Goal: Task Accomplishment & Management: Complete application form

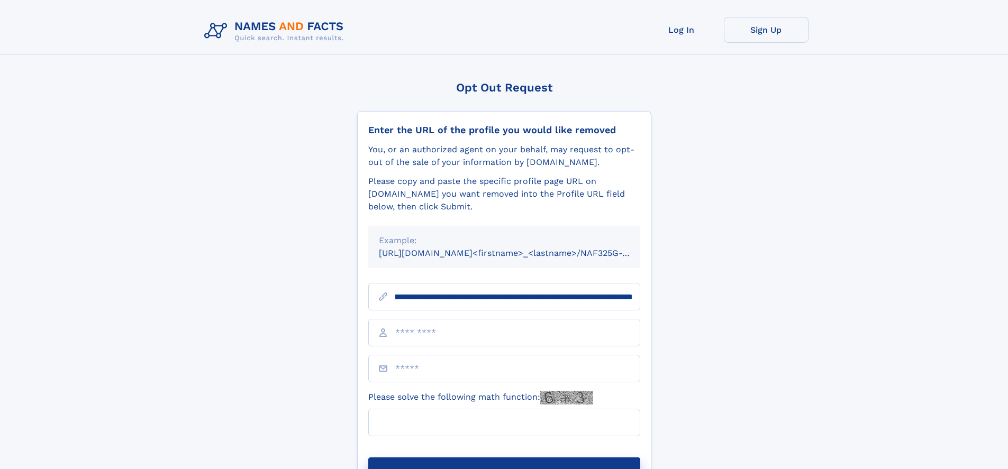
scroll to position [0, 130]
type input "**********"
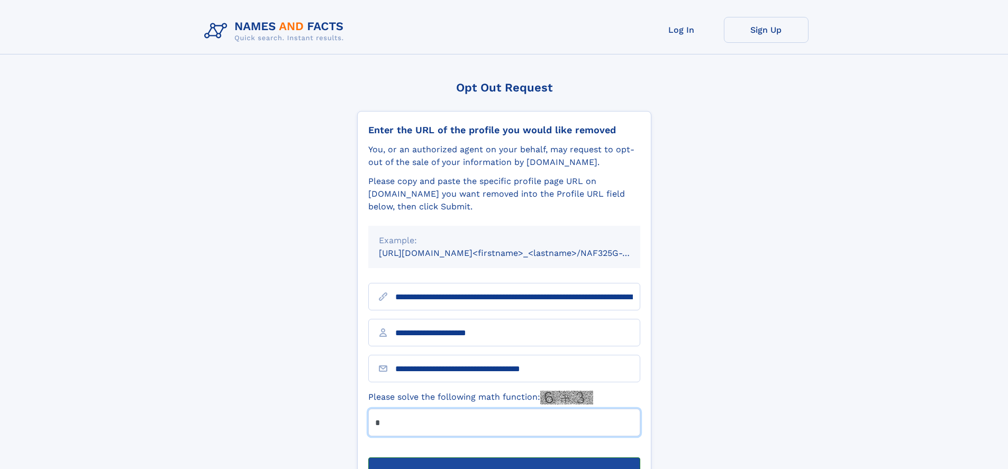
type input "*"
click at [504, 458] on button "Submit Opt Out Request" at bounding box center [504, 475] width 272 height 34
